Goal: Transaction & Acquisition: Purchase product/service

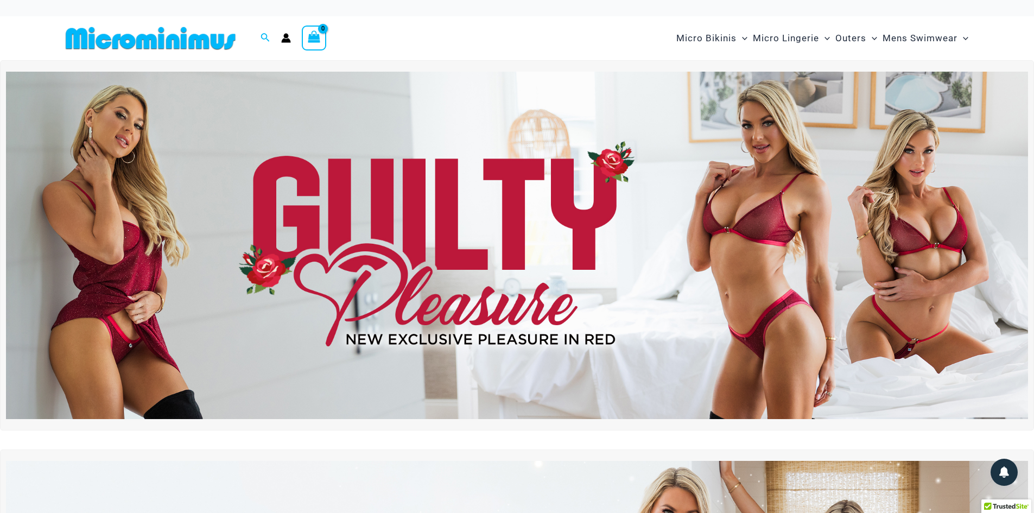
click at [436, 217] on img at bounding box center [517, 245] width 1022 height 347
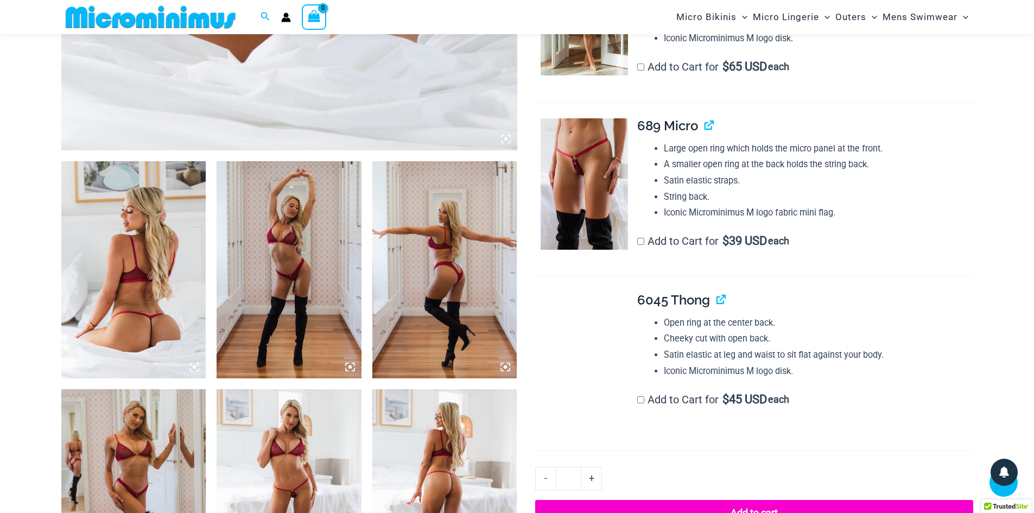
scroll to position [642, 0]
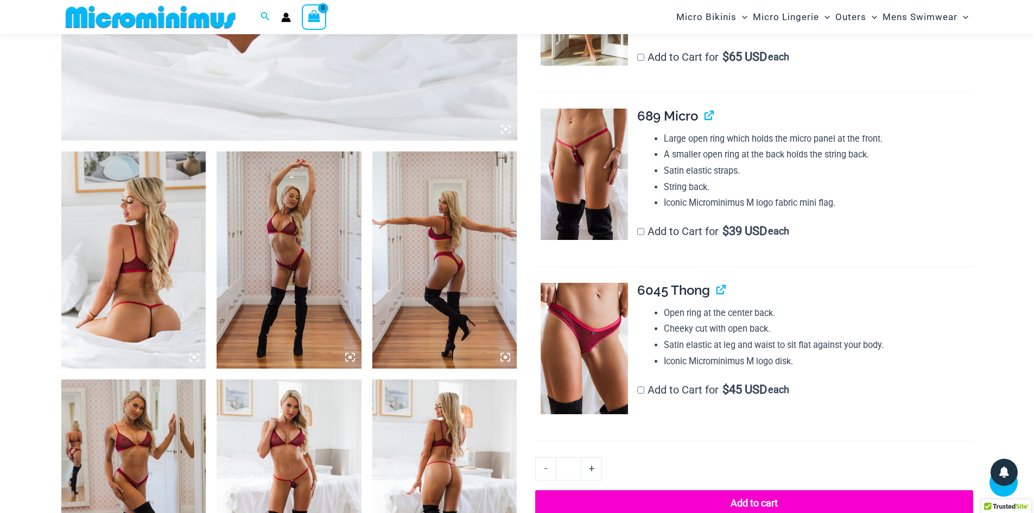
click at [150, 269] on img at bounding box center [133, 259] width 145 height 217
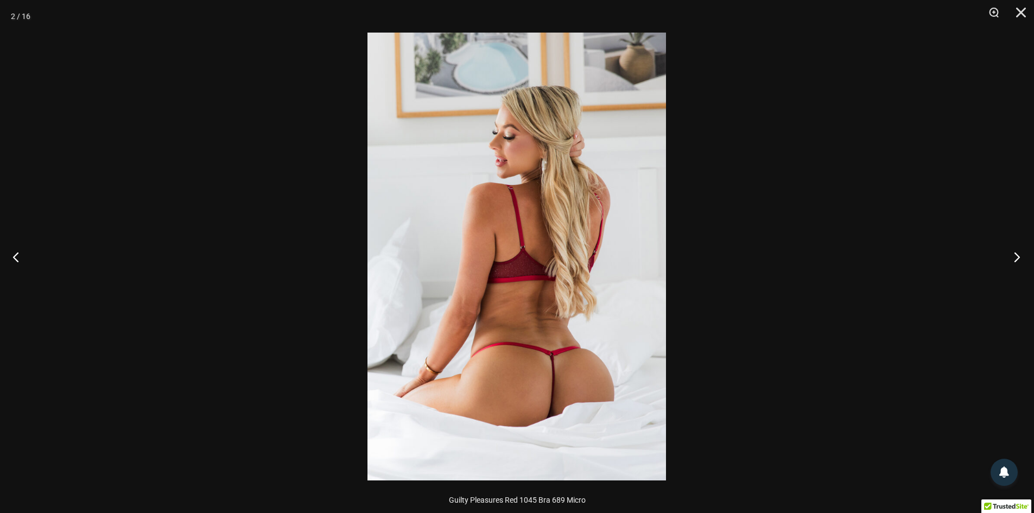
click at [1009, 261] on button "Next" at bounding box center [1013, 257] width 41 height 54
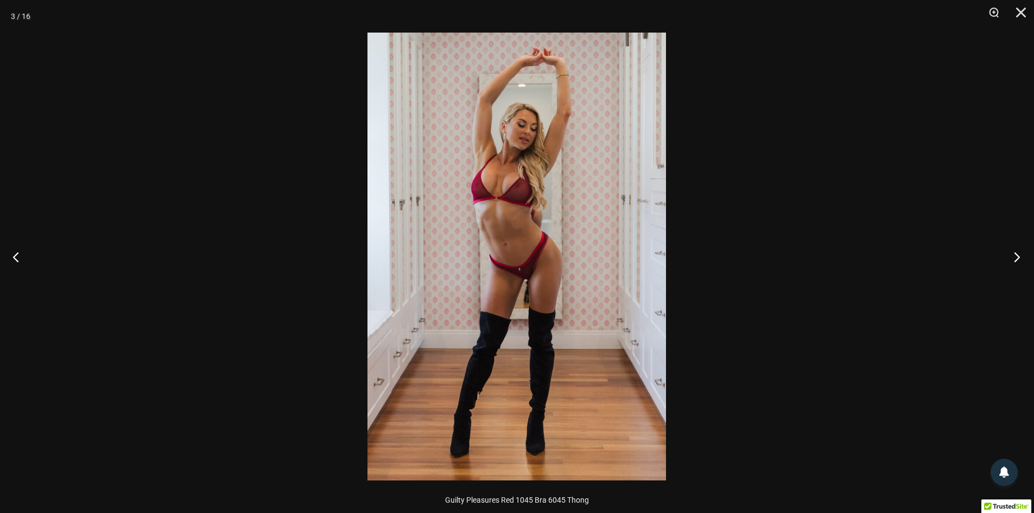
click at [1009, 258] on button "Next" at bounding box center [1013, 257] width 41 height 54
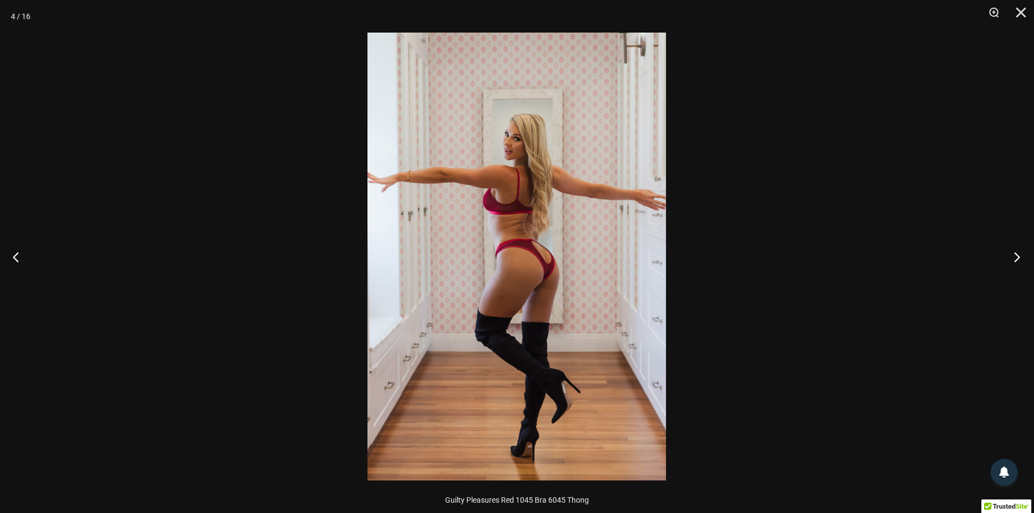
click at [1010, 254] on button "Next" at bounding box center [1013, 257] width 41 height 54
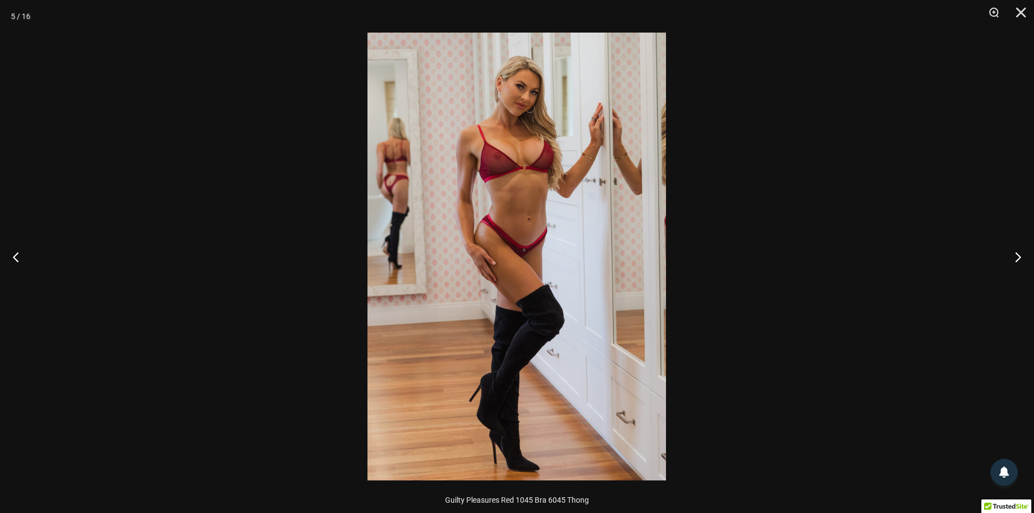
click at [517, 156] on img at bounding box center [517, 257] width 299 height 448
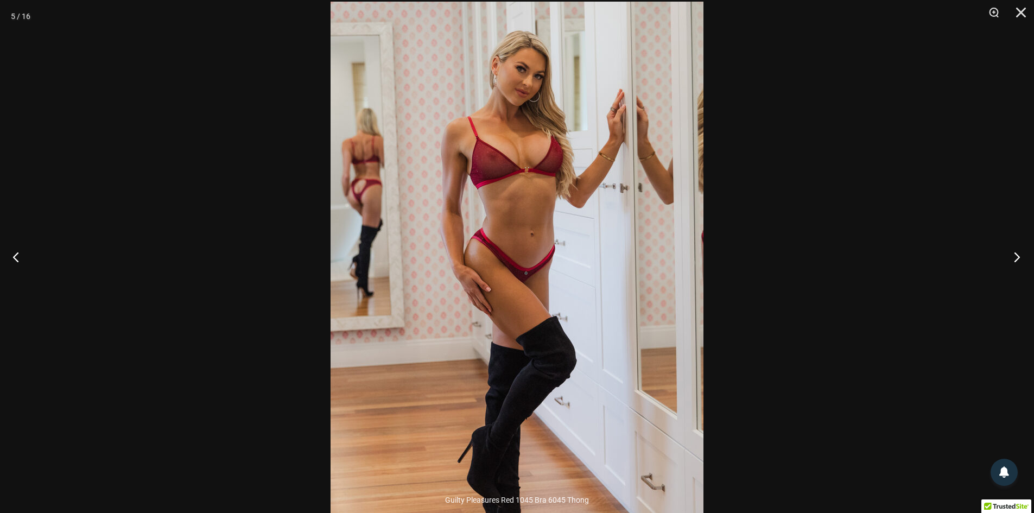
click at [1014, 250] on button "Next" at bounding box center [1013, 257] width 41 height 54
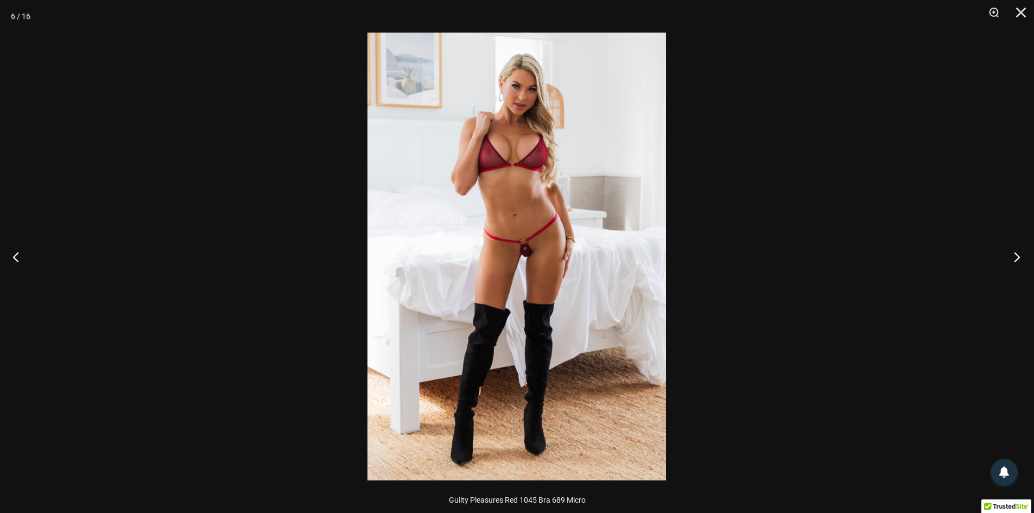
click at [1014, 250] on button "Next" at bounding box center [1013, 257] width 41 height 54
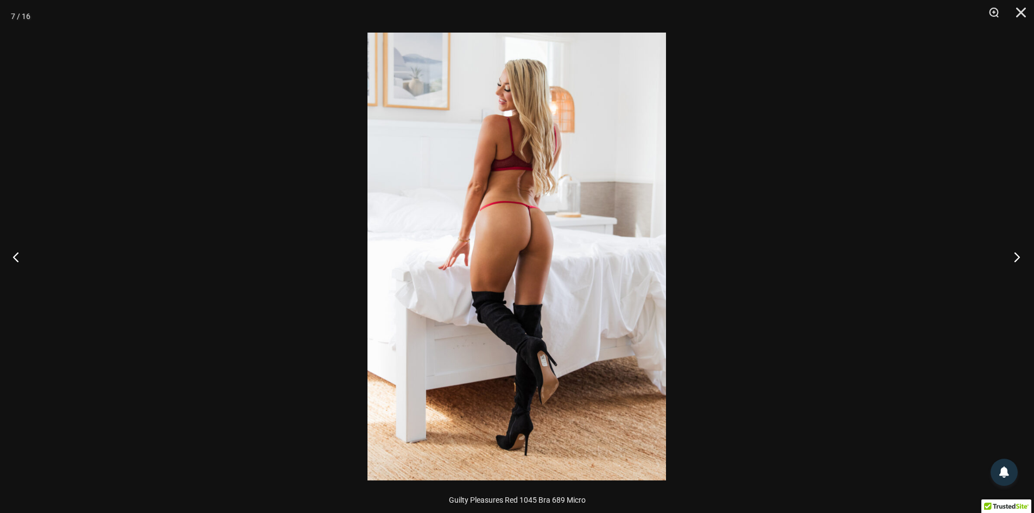
click at [1014, 250] on button "Next" at bounding box center [1013, 257] width 41 height 54
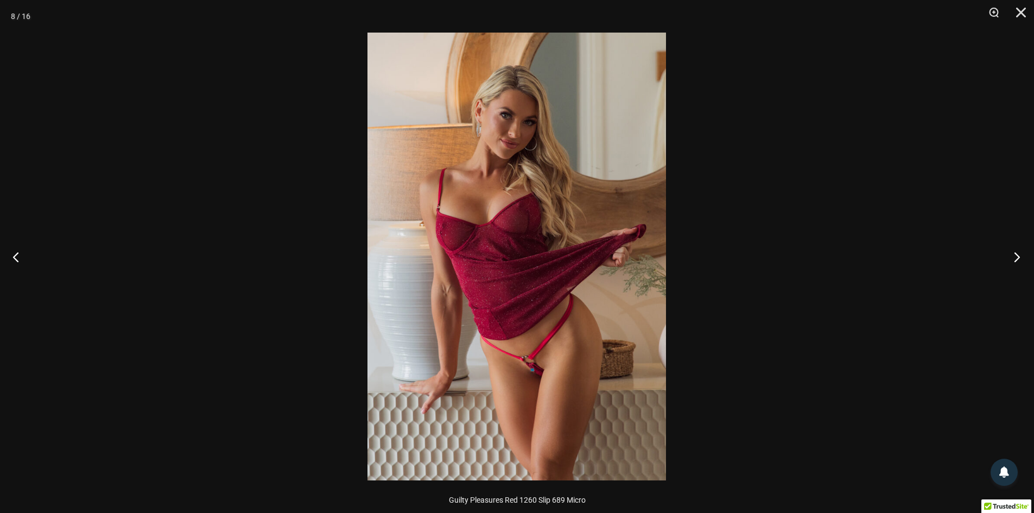
click at [1012, 248] on button "Next" at bounding box center [1013, 257] width 41 height 54
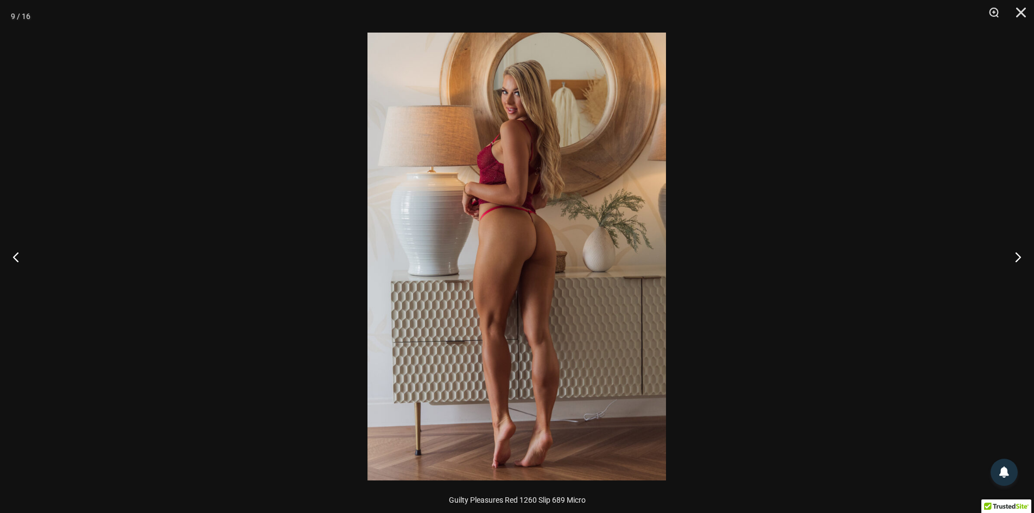
click at [466, 175] on img at bounding box center [517, 257] width 299 height 448
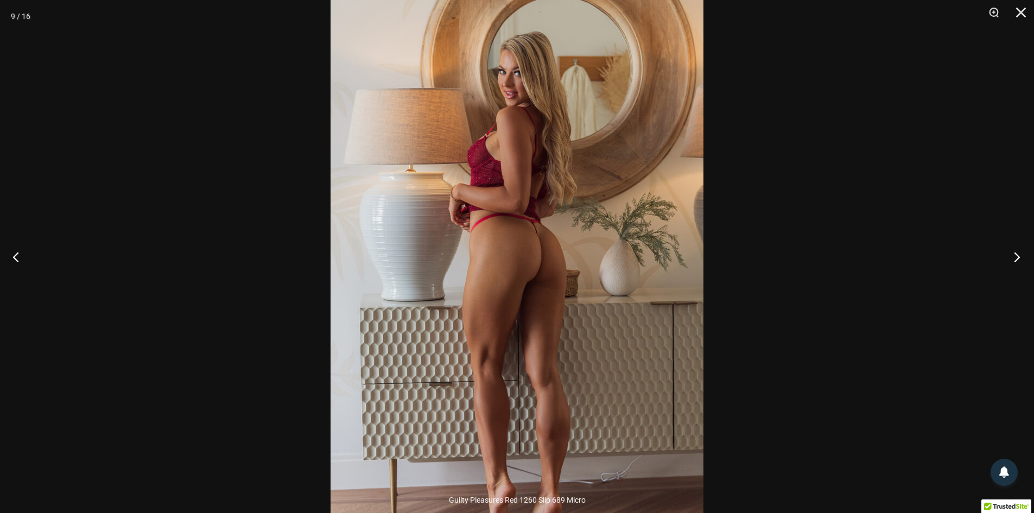
click at [1015, 259] on button "Next" at bounding box center [1013, 257] width 41 height 54
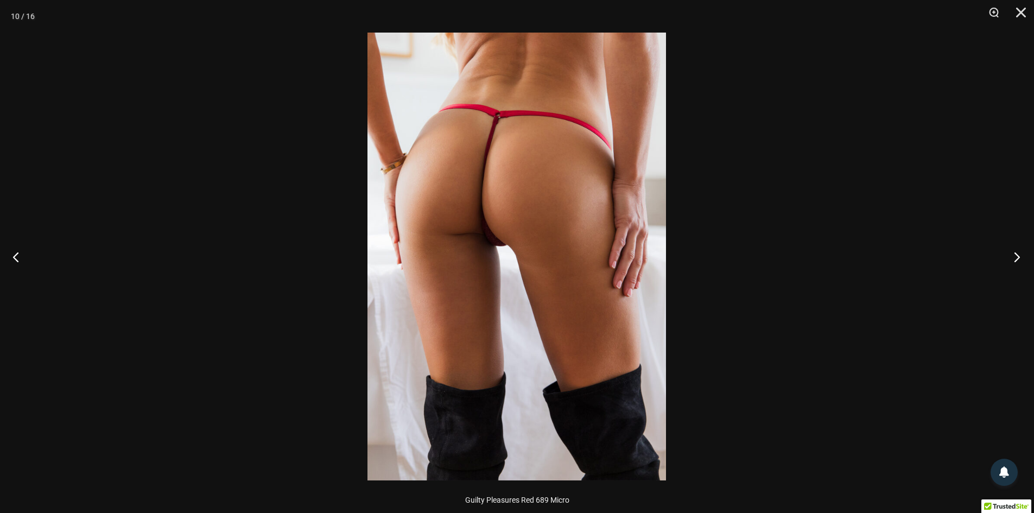
click at [1015, 259] on button "Next" at bounding box center [1013, 257] width 41 height 54
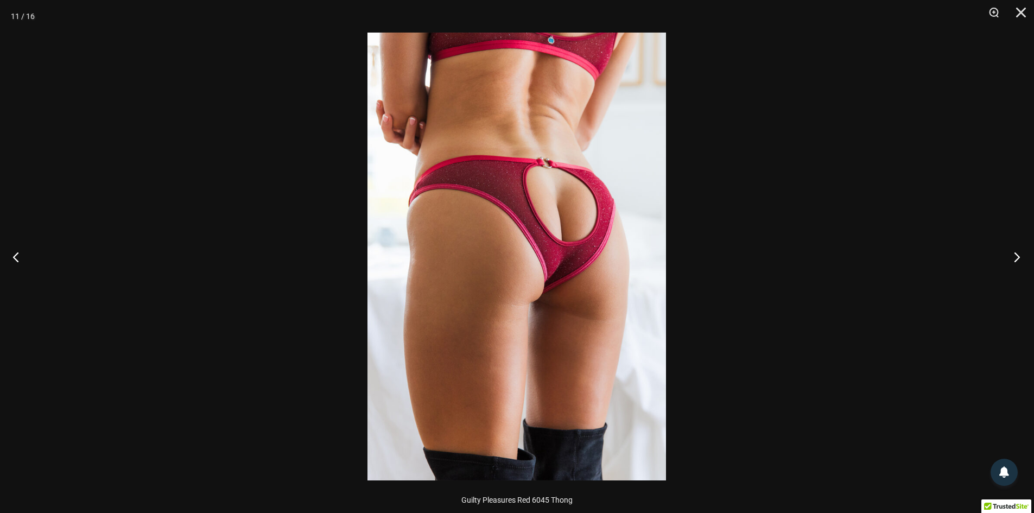
click at [1016, 259] on button "Next" at bounding box center [1013, 257] width 41 height 54
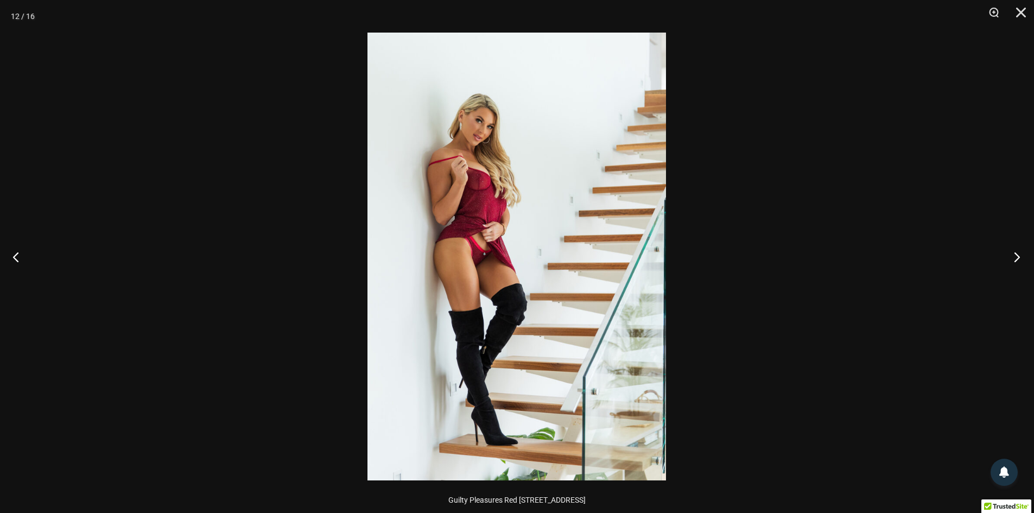
click at [1016, 258] on button "Next" at bounding box center [1013, 257] width 41 height 54
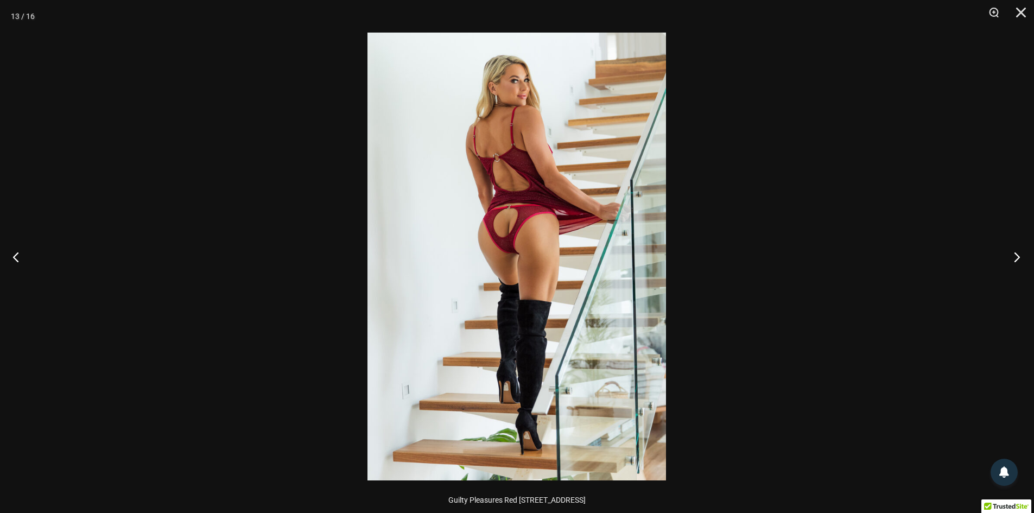
click at [1016, 258] on button "Next" at bounding box center [1013, 257] width 41 height 54
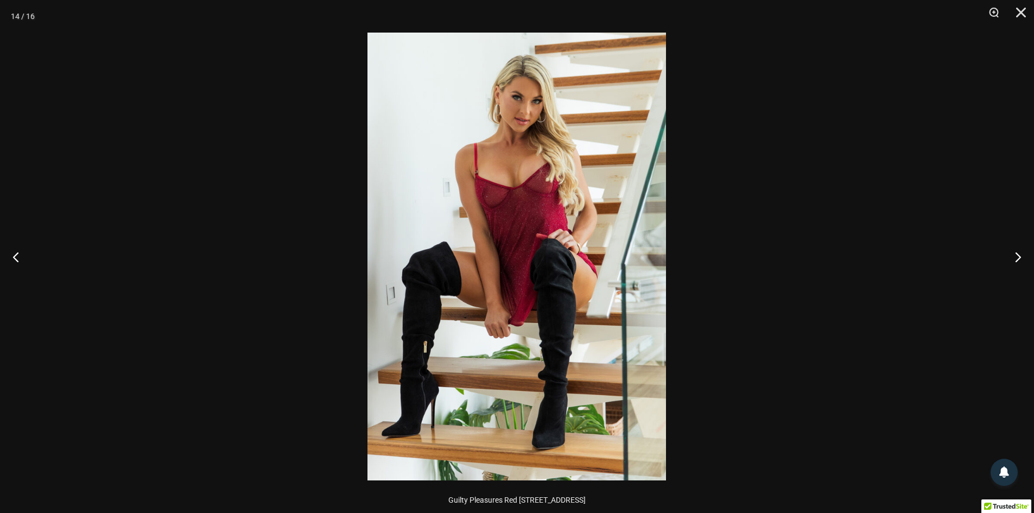
click at [520, 153] on img at bounding box center [517, 257] width 299 height 448
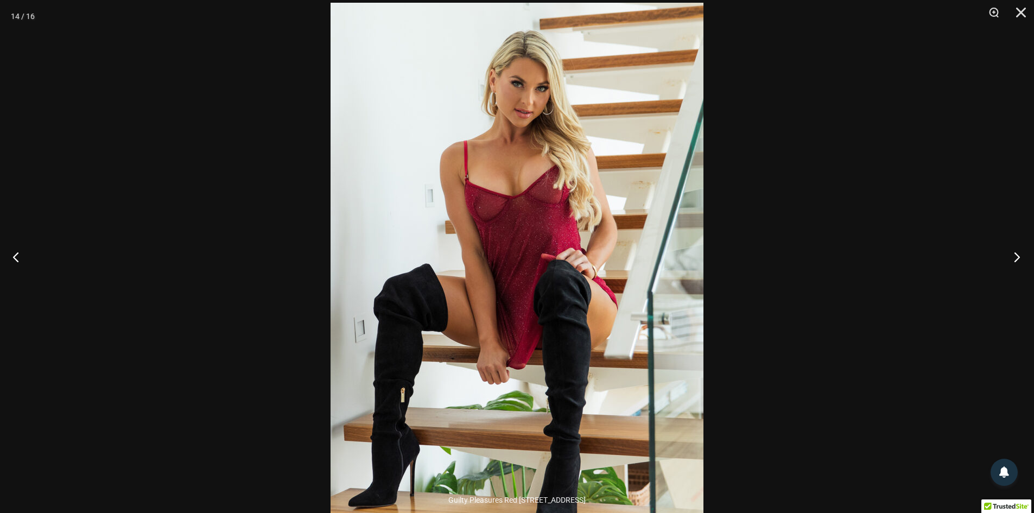
click at [1019, 258] on button "Next" at bounding box center [1013, 257] width 41 height 54
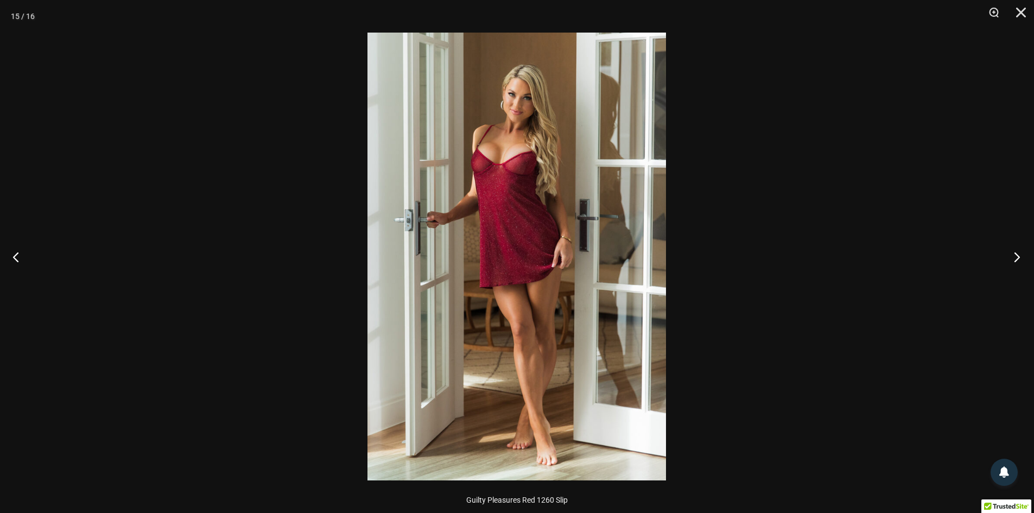
click at [1020, 257] on button "Next" at bounding box center [1013, 257] width 41 height 54
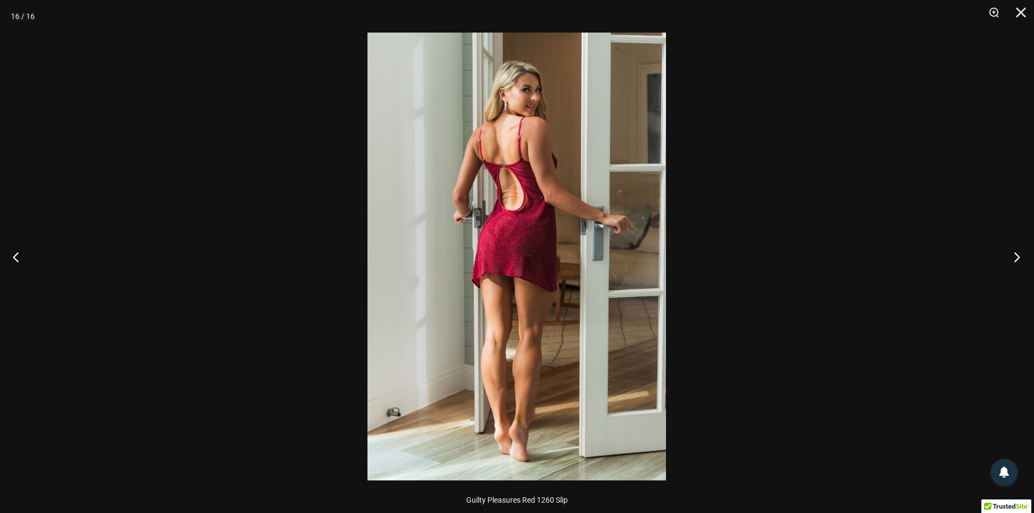
click at [1022, 257] on button "Next" at bounding box center [1013, 257] width 41 height 54
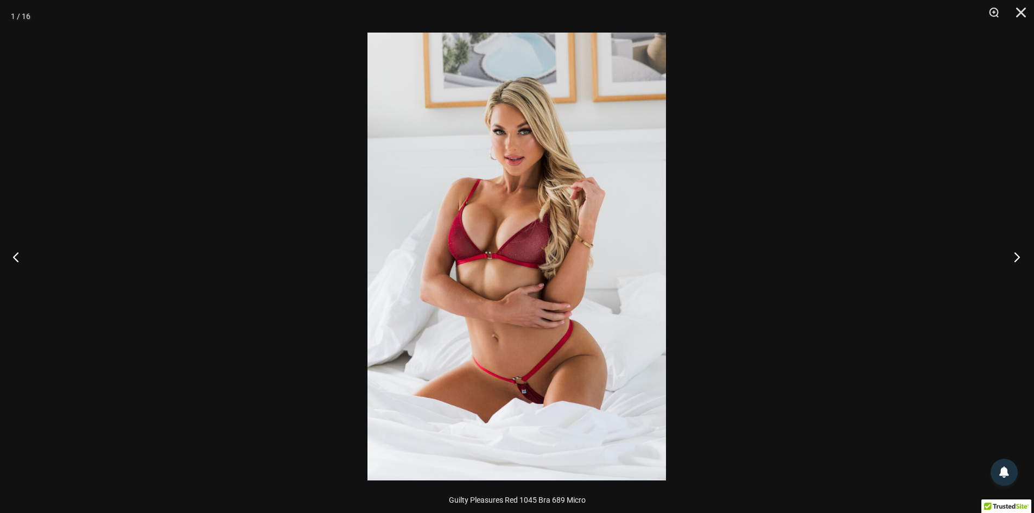
click at [1022, 257] on button "Next" at bounding box center [1013, 257] width 41 height 54
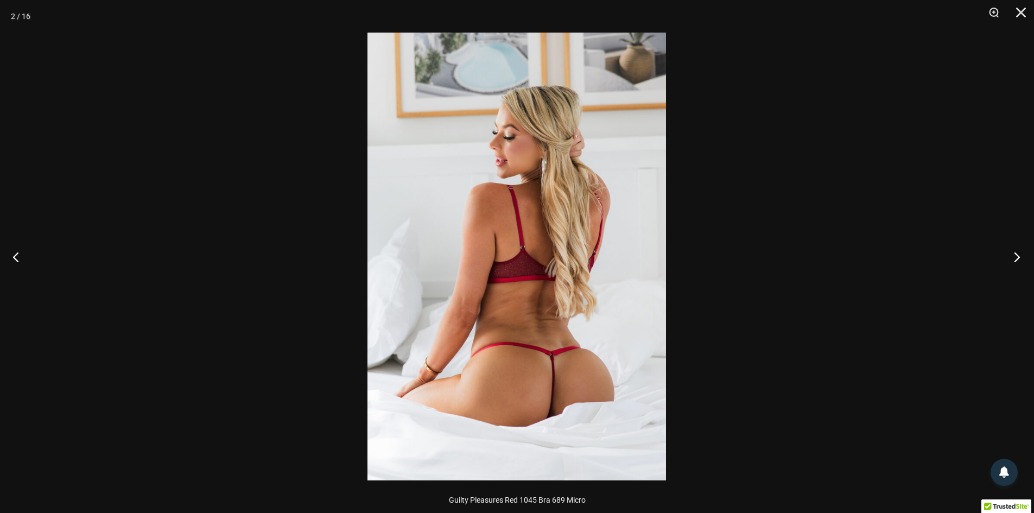
click at [1023, 257] on button "Next" at bounding box center [1013, 257] width 41 height 54
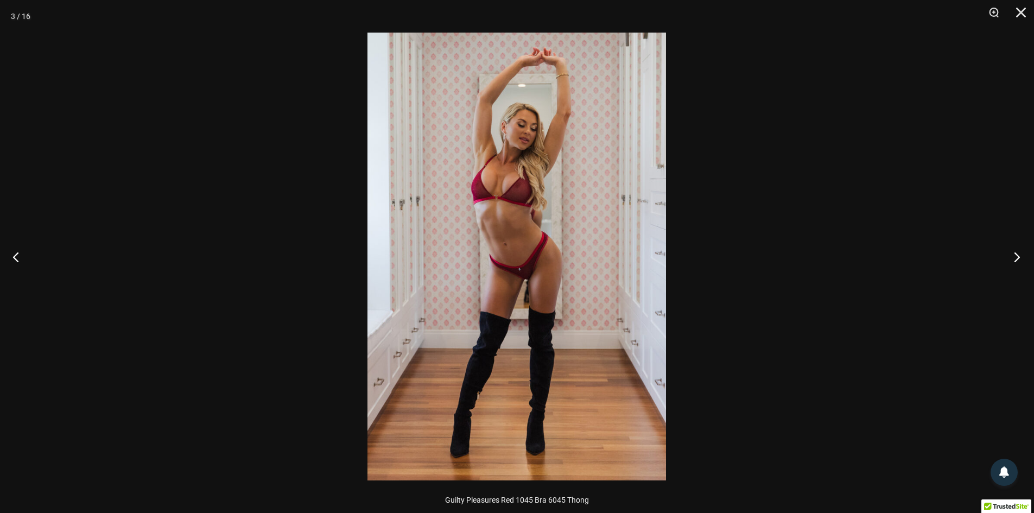
click at [1024, 257] on button "Next" at bounding box center [1013, 257] width 41 height 54
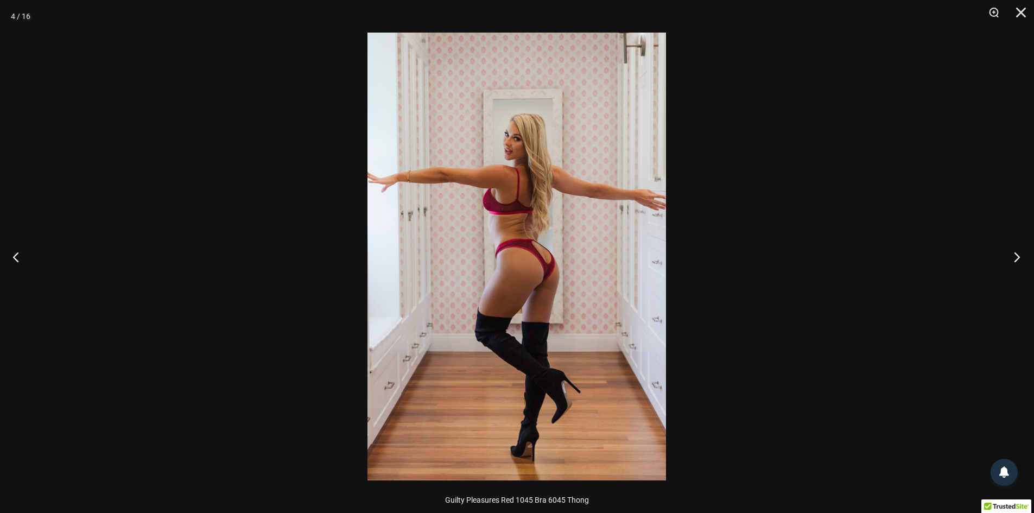
click at [1023, 256] on button "Next" at bounding box center [1013, 257] width 41 height 54
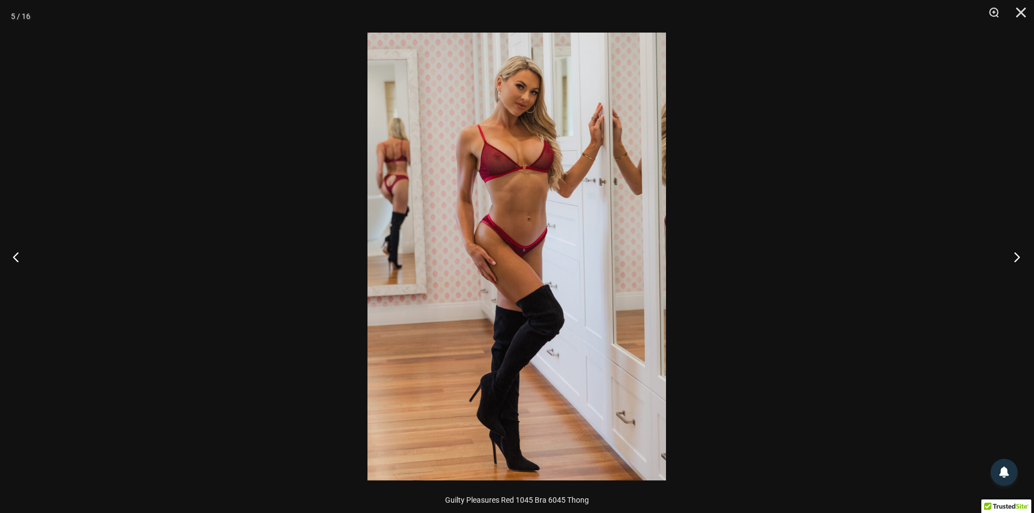
click at [1023, 256] on button "Next" at bounding box center [1013, 257] width 41 height 54
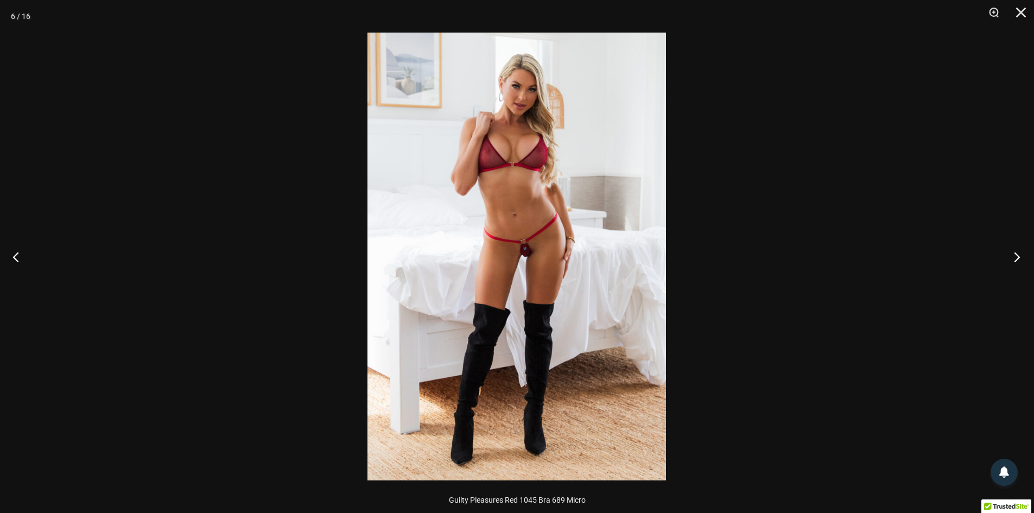
click at [1023, 256] on button "Next" at bounding box center [1013, 257] width 41 height 54
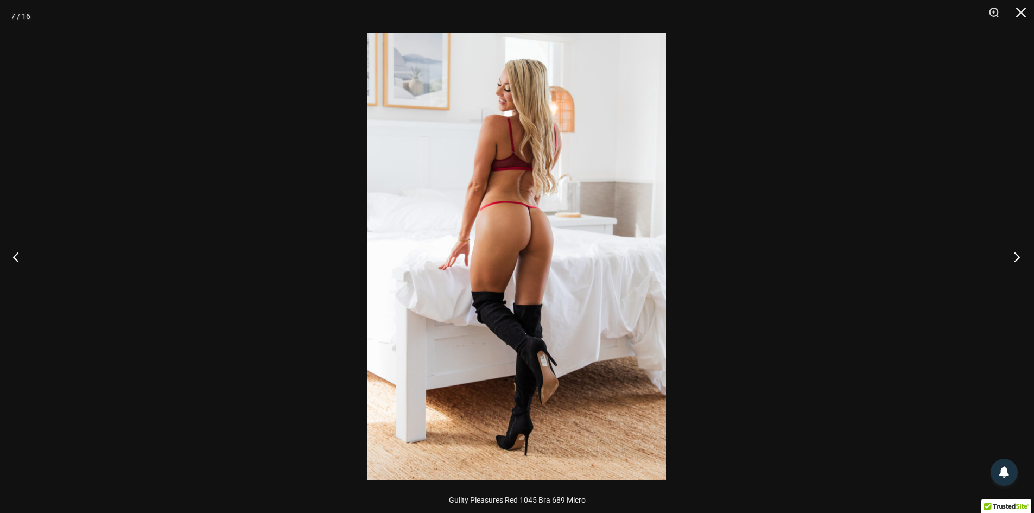
click at [1024, 256] on button "Next" at bounding box center [1013, 257] width 41 height 54
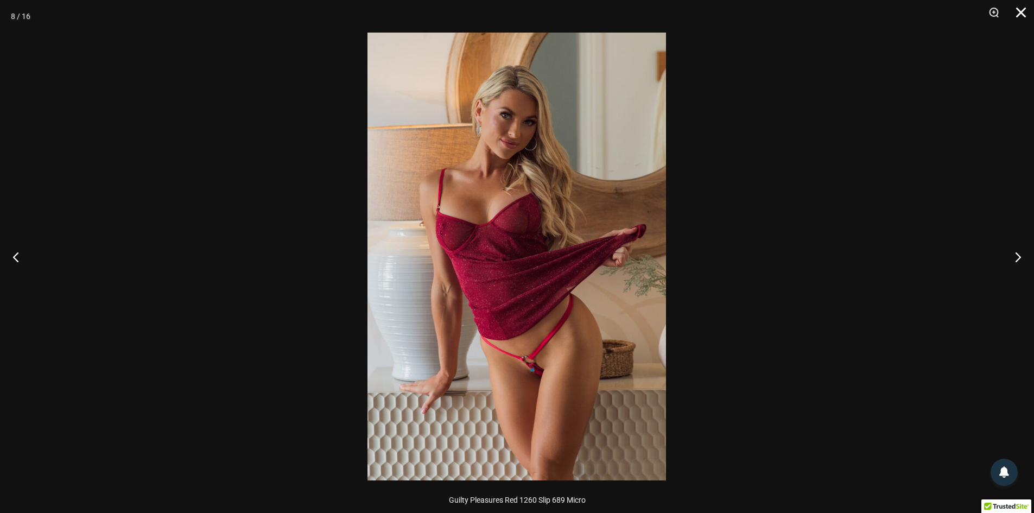
click at [1022, 15] on button "Close" at bounding box center [1017, 16] width 27 height 33
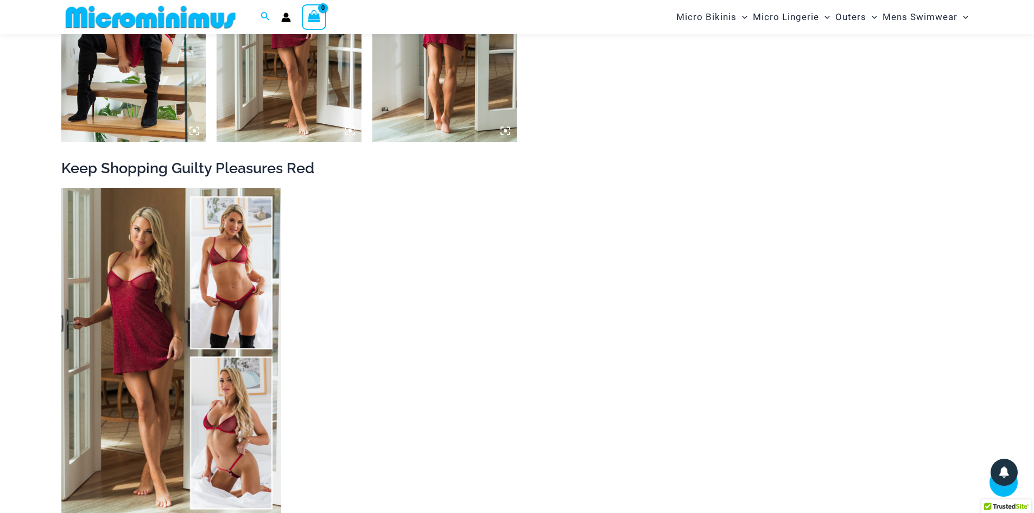
scroll to position [1891, 0]
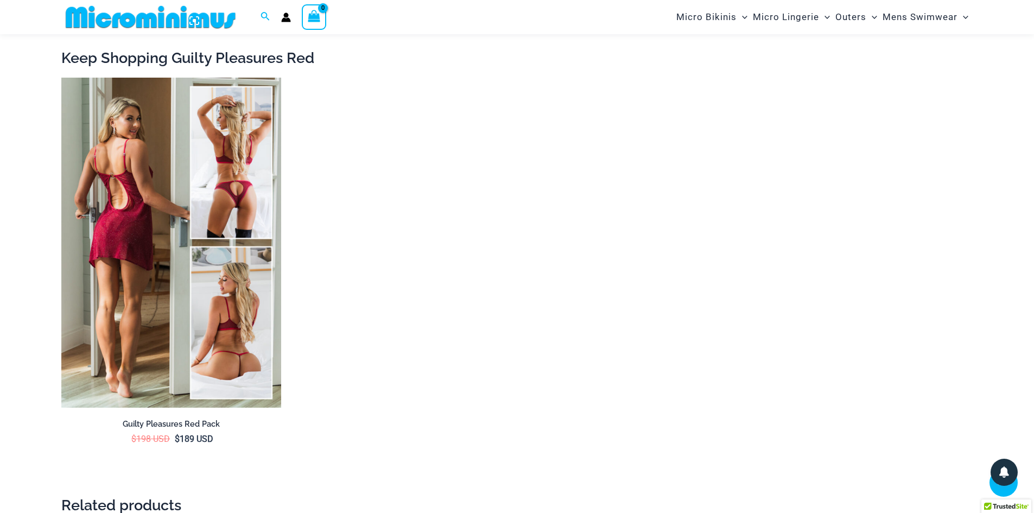
click at [230, 226] on img at bounding box center [171, 243] width 220 height 330
